Goal: Information Seeking & Learning: Check status

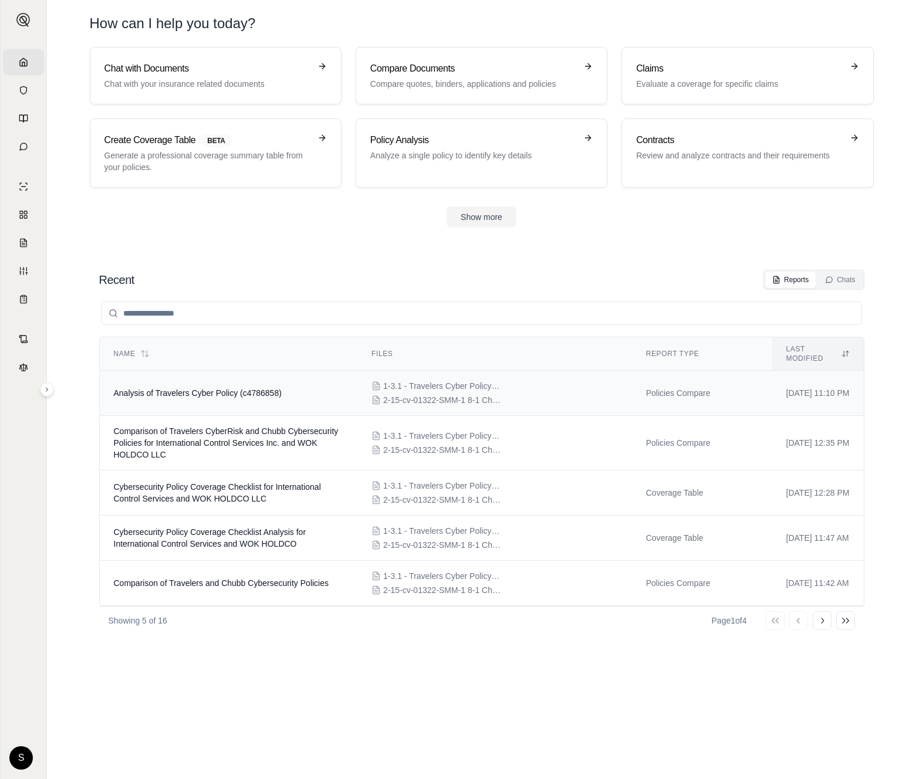
click at [182, 371] on td "Analysis of Travelers Cyber Policy (c4786858)" at bounding box center [229, 393] width 258 height 45
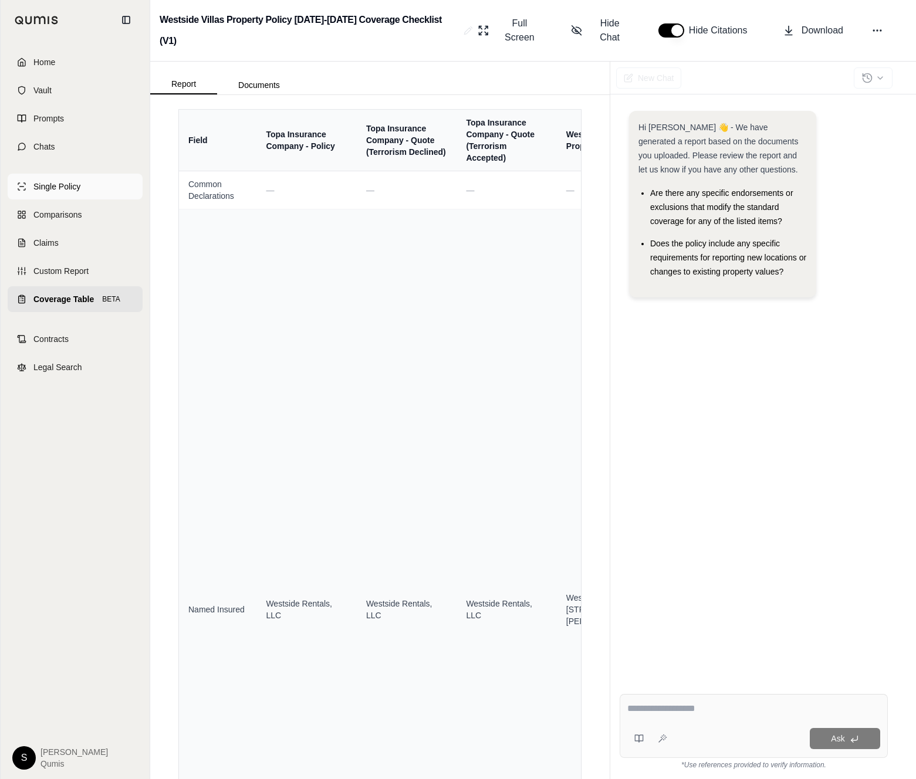
click at [22, 185] on icon at bounding box center [21, 186] width 9 height 9
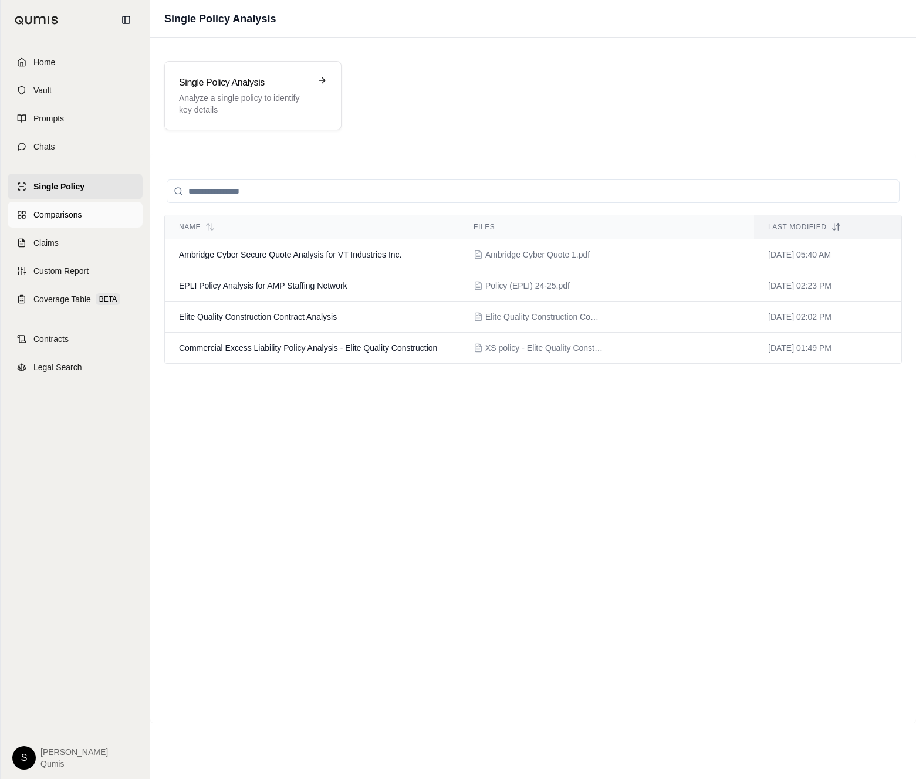
click at [24, 212] on icon at bounding box center [21, 214] width 9 height 9
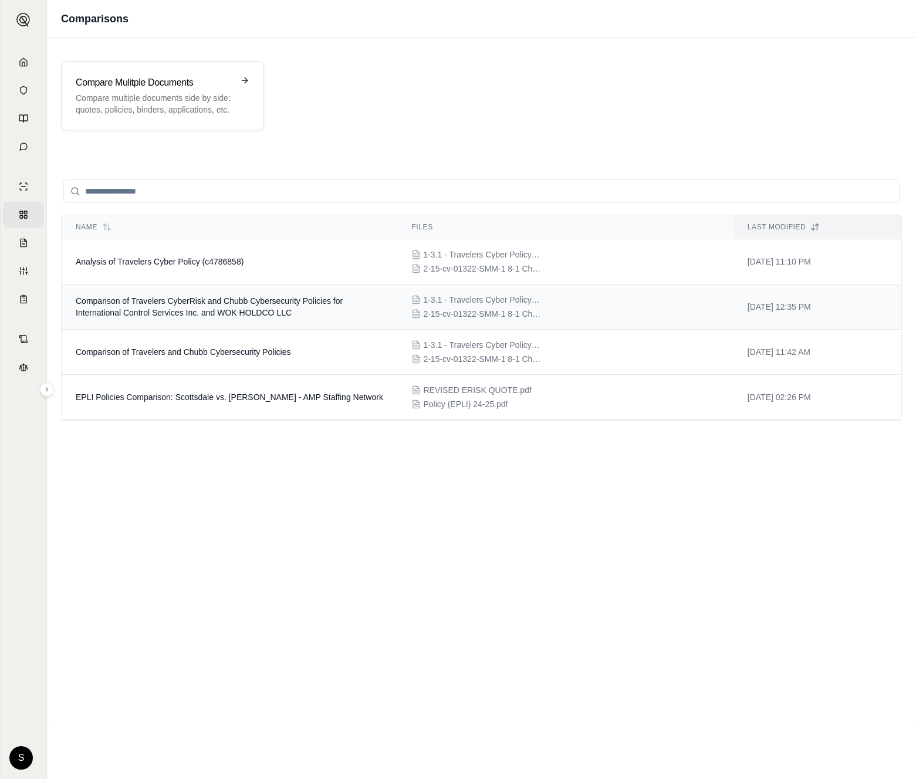
click at [219, 320] on td "Comparison of Travelers CyberRisk and Chubb Cybersecurity Policies for Internat…" at bounding box center [230, 307] width 336 height 45
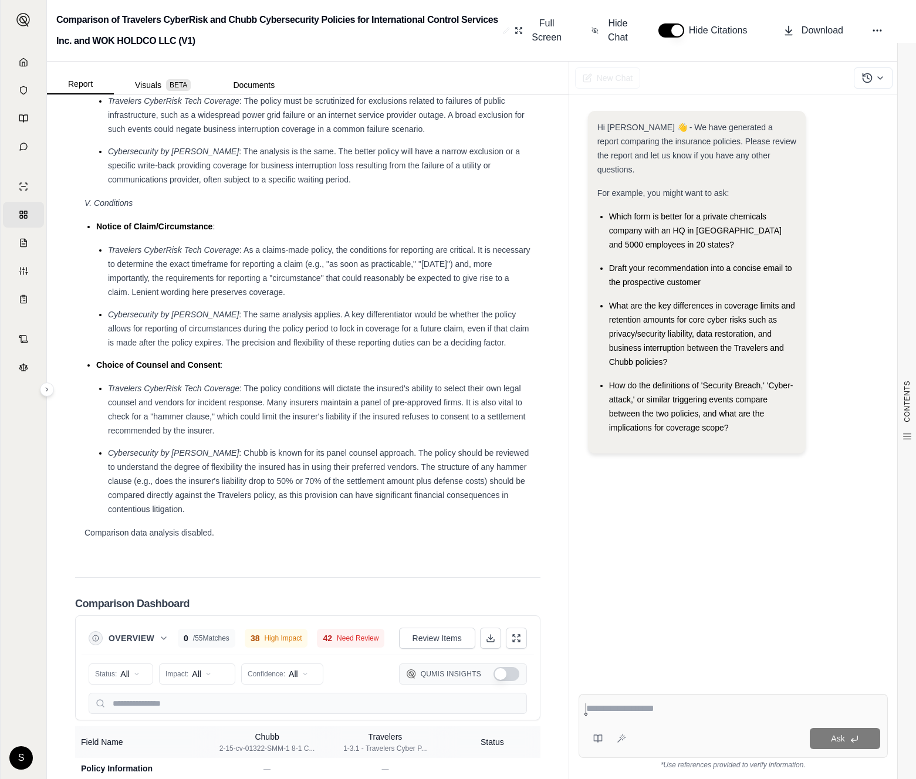
scroll to position [2824, 0]
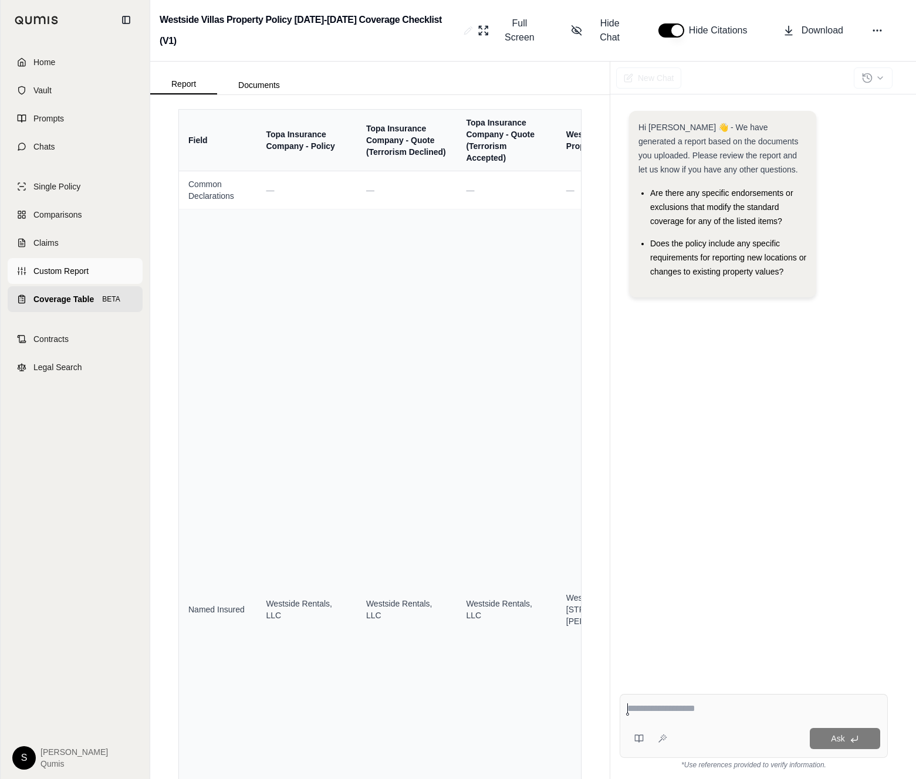
click at [73, 276] on span "Custom Report" at bounding box center [60, 271] width 55 height 12
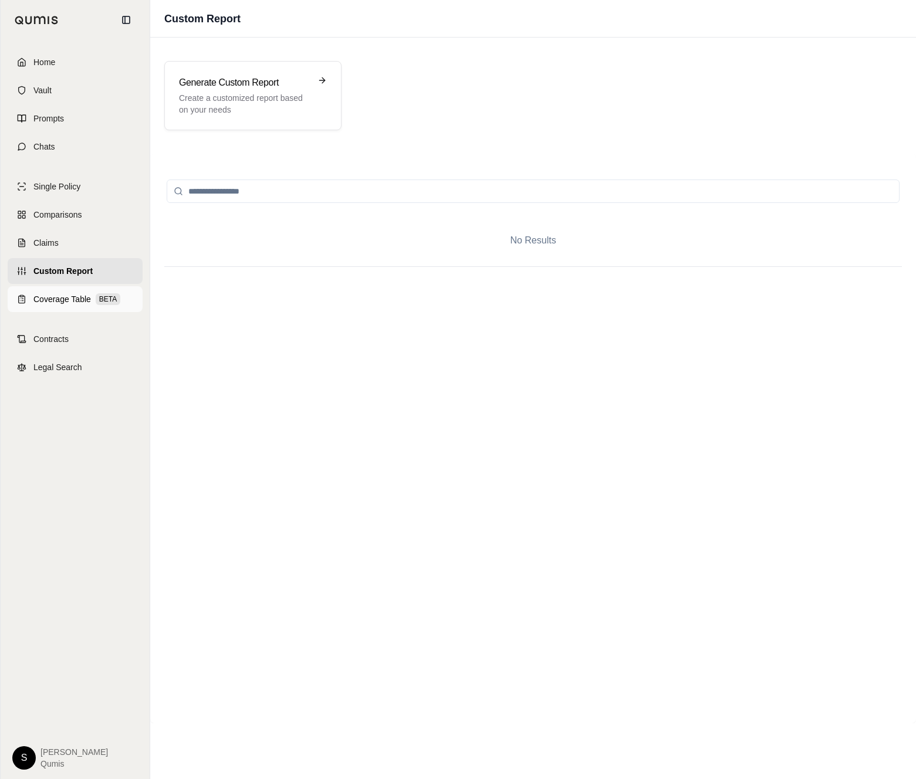
click at [58, 297] on span "Coverage Table" at bounding box center [61, 299] width 57 height 12
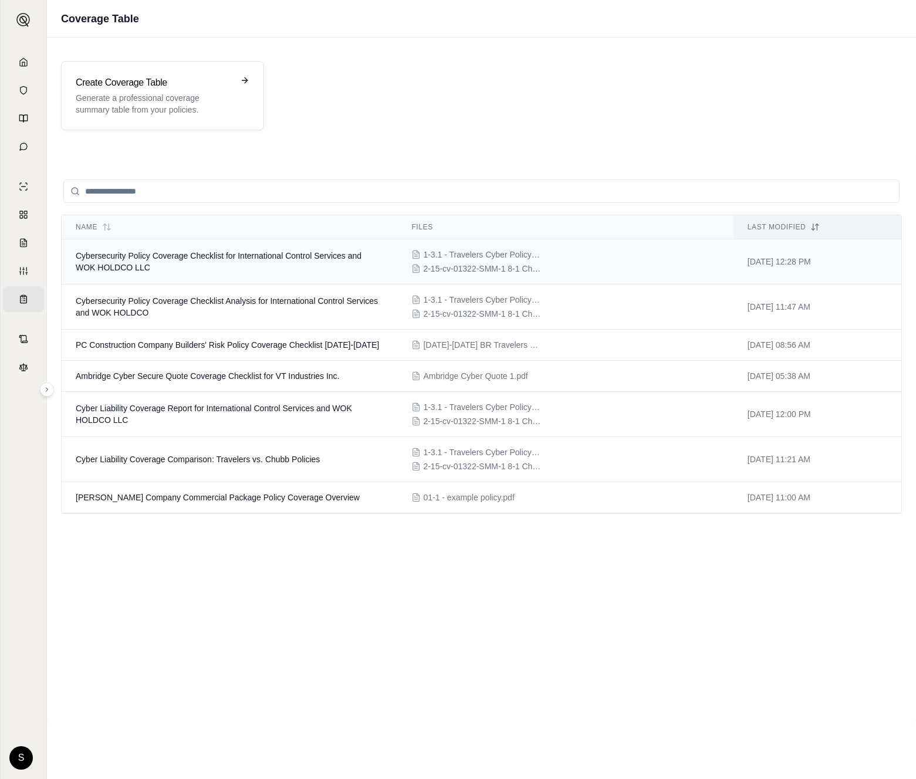
click at [236, 265] on td "Cybersecurity Policy Coverage Checklist for International Control Services and …" at bounding box center [230, 261] width 336 height 45
